Goal: Task Accomplishment & Management: Complete application form

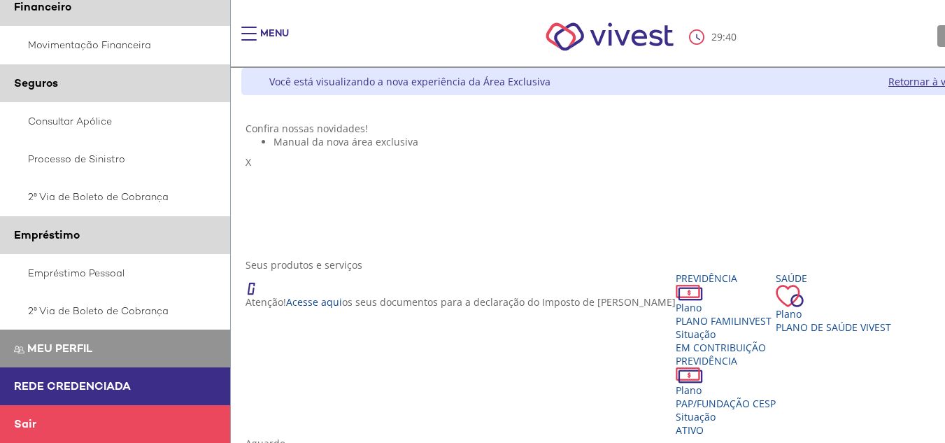
scroll to position [410, 0]
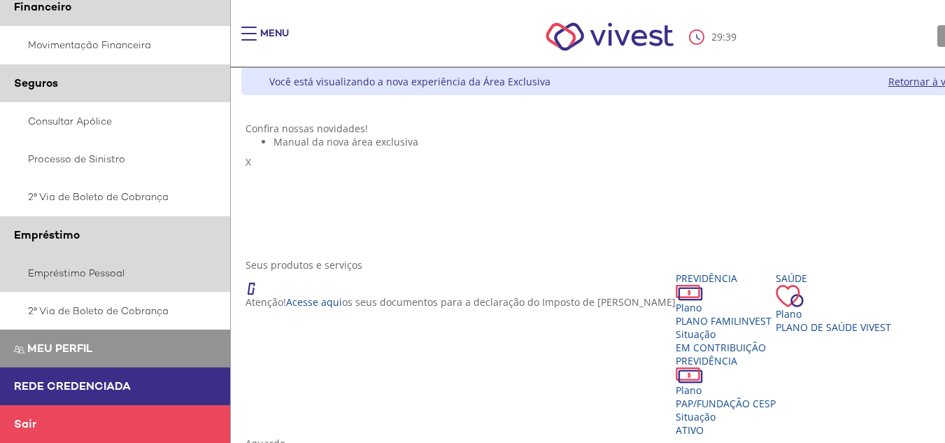
click at [85, 273] on link "Empréstimo Pessoal" at bounding box center [115, 273] width 231 height 38
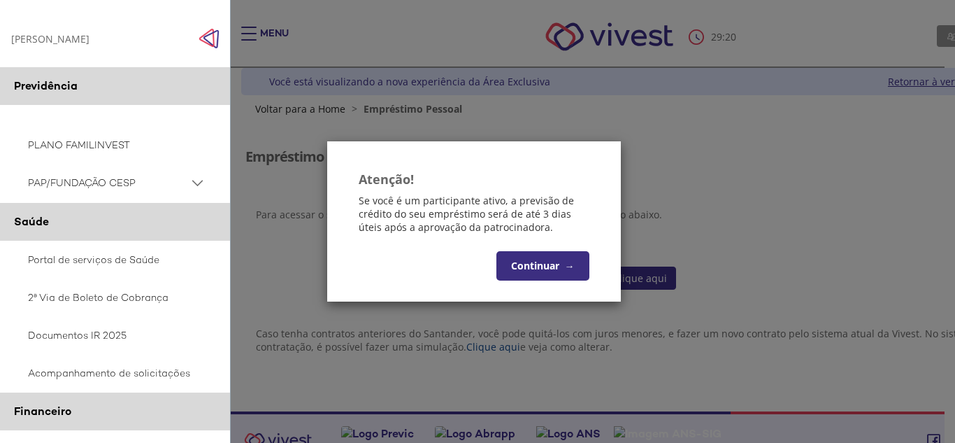
click at [554, 258] on button "Continuar →" at bounding box center [542, 265] width 93 height 29
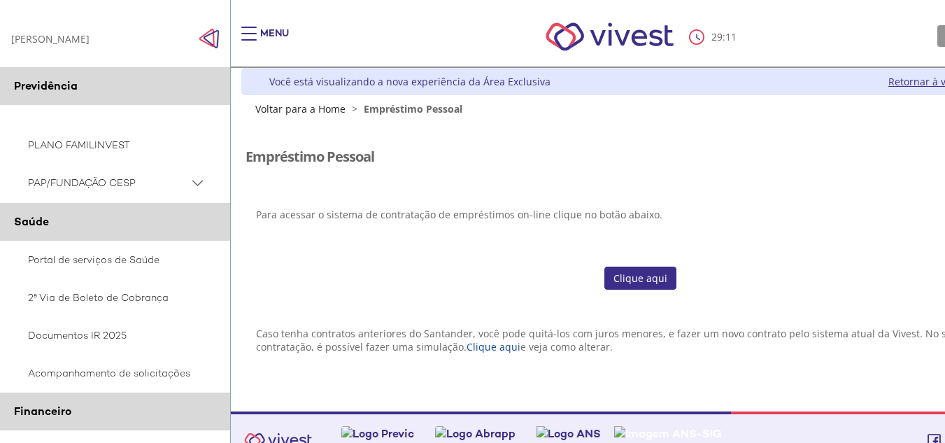
click at [649, 278] on link "Clique aqui" at bounding box center [640, 278] width 72 height 24
